Goal: Information Seeking & Learning: Understand process/instructions

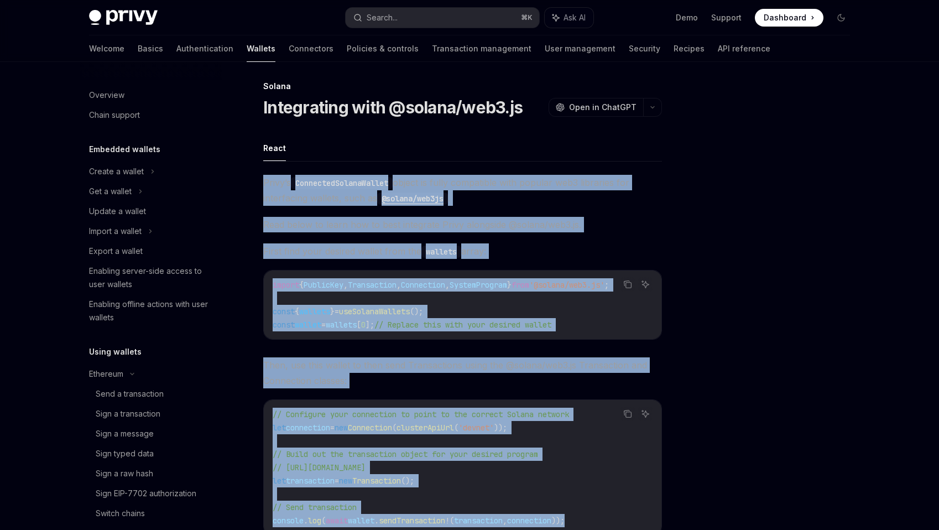
scroll to position [200, 0]
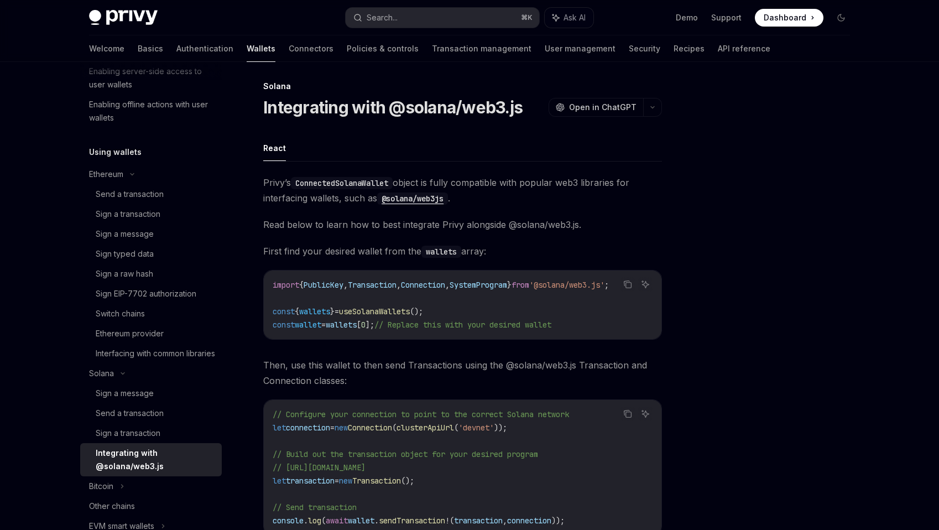
click at [345, 132] on div "Solana Integrating with @solana/web3.js OpenAI Open in ChatGPT OpenAI Open in C…" at bounding box center [359, 399] width 611 height 638
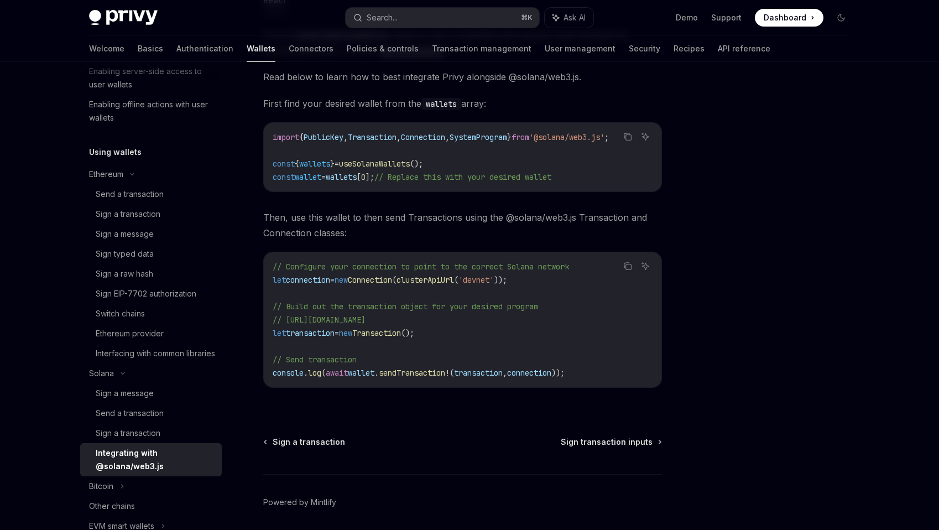
scroll to position [196, 0]
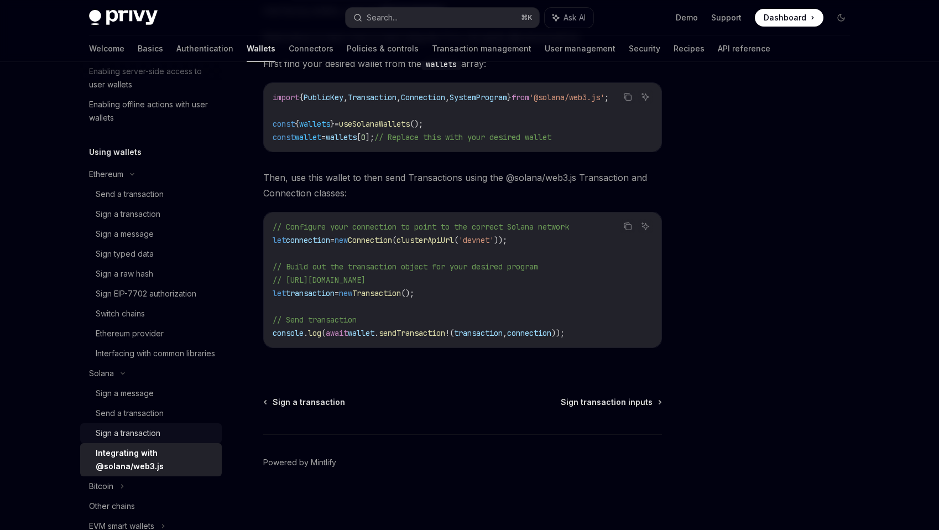
click at [155, 440] on div "Sign a transaction" at bounding box center [128, 432] width 65 height 13
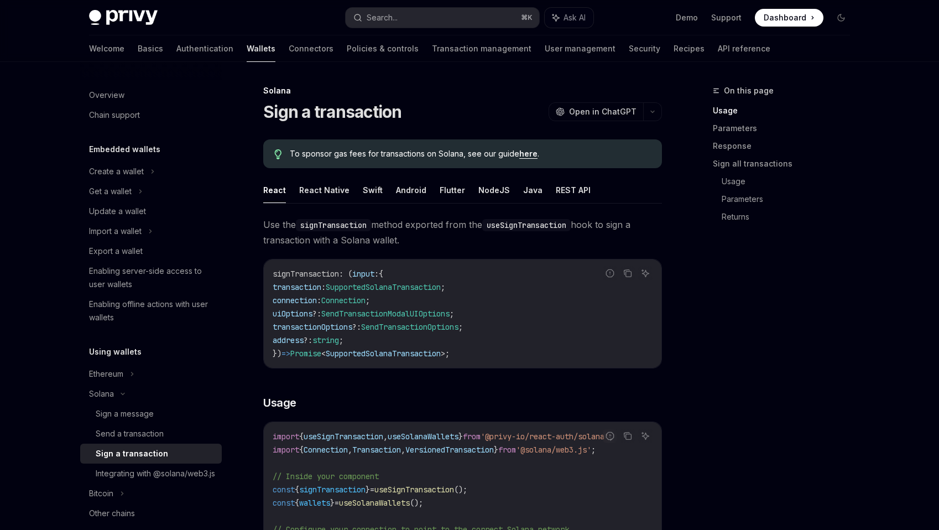
click at [159, 427] on div "Send a transaction" at bounding box center [130, 433] width 68 height 13
type textarea "*"
